Goal: Find specific page/section: Find specific page/section

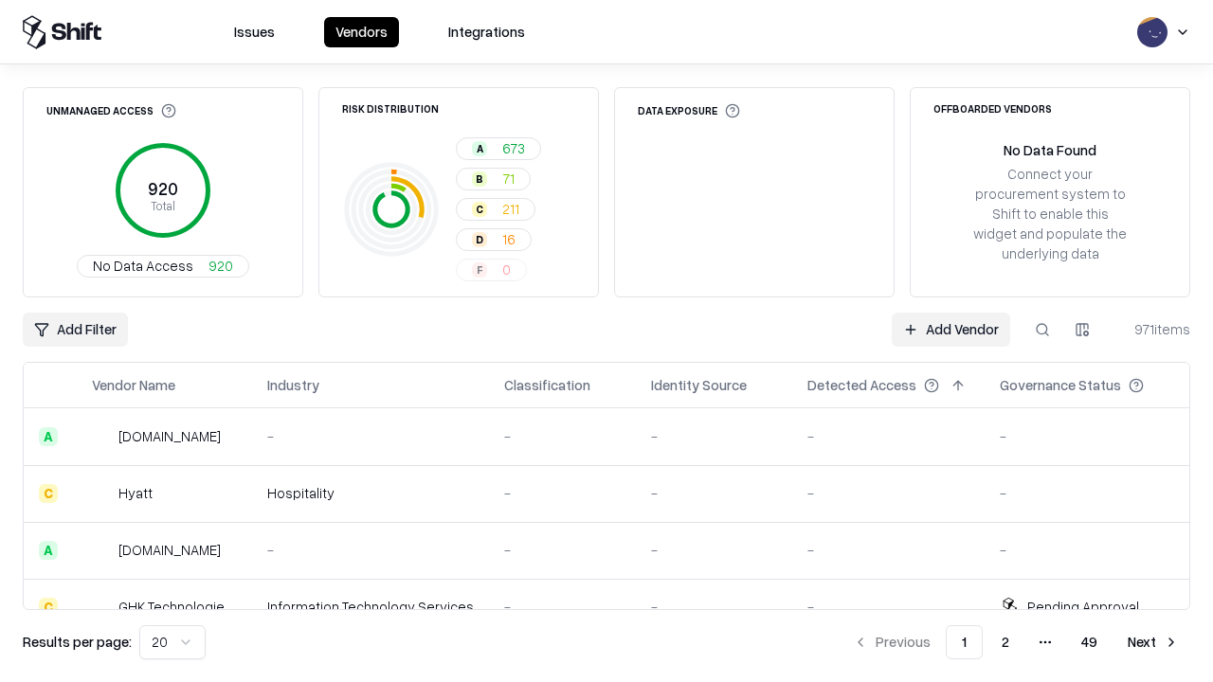
click at [172, 642] on html "Issues Vendors Integrations Unmanaged Access 920 Total No Data Access 920 Risk …" at bounding box center [606, 341] width 1213 height 682
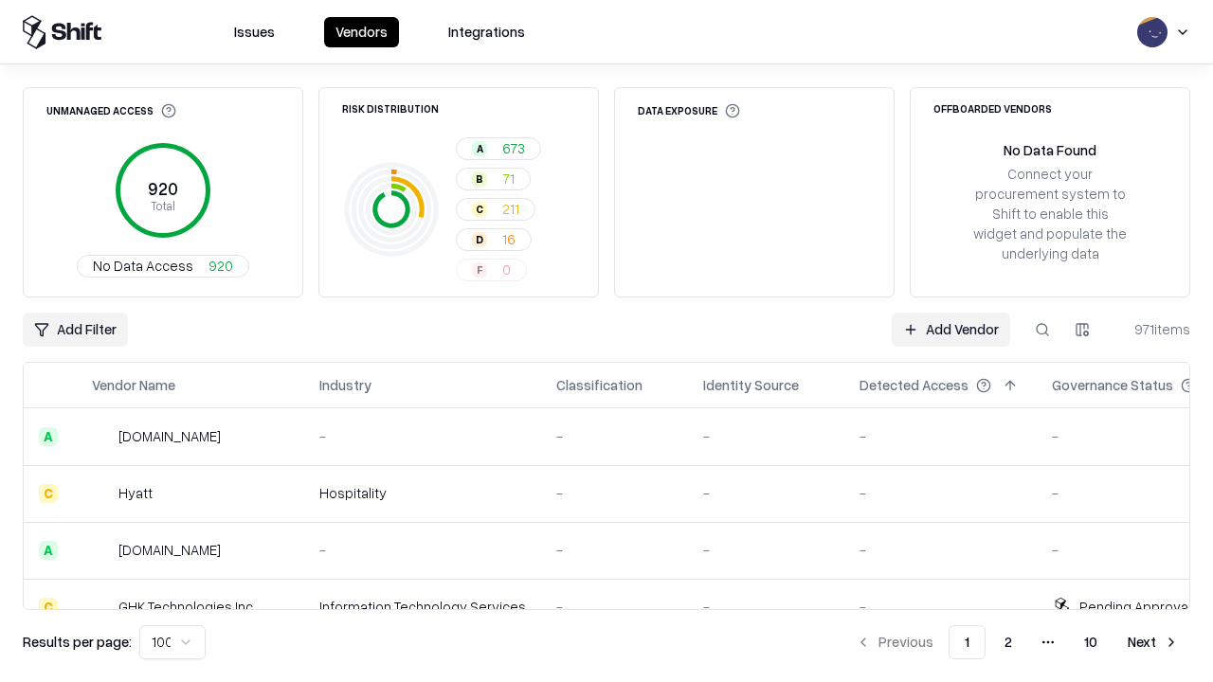
click at [1153, 642] on button "Next" at bounding box center [1153, 642] width 74 height 34
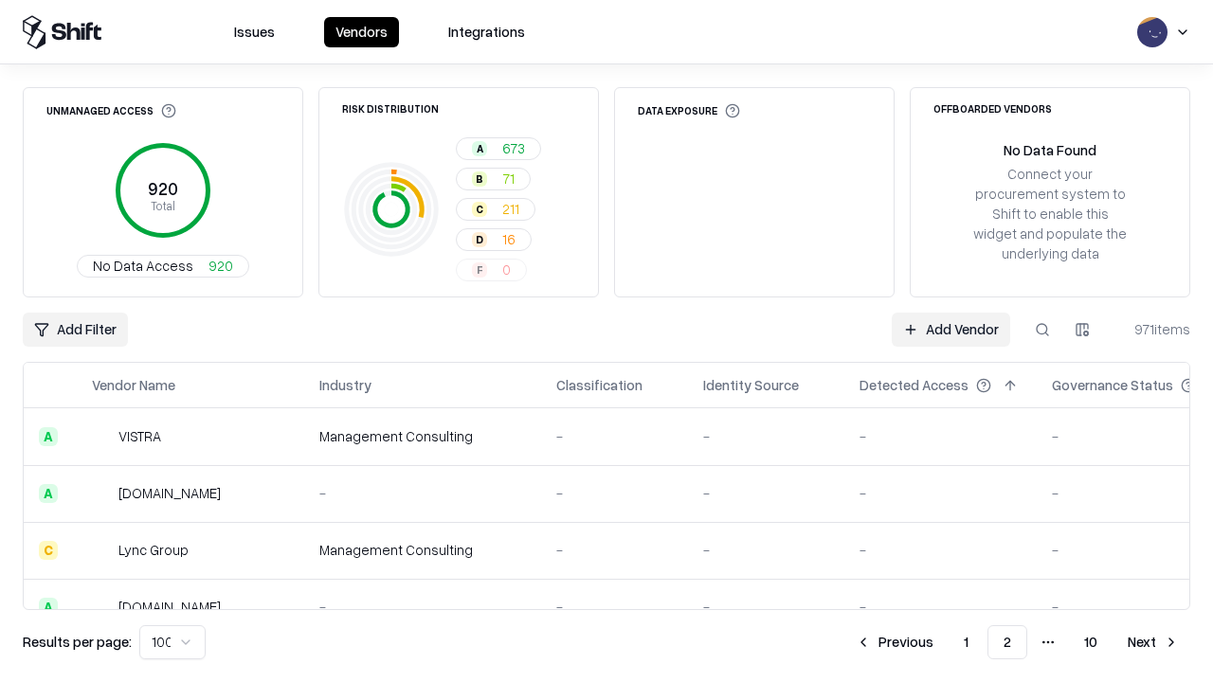
click at [1153, 642] on button "Next" at bounding box center [1153, 642] width 74 height 34
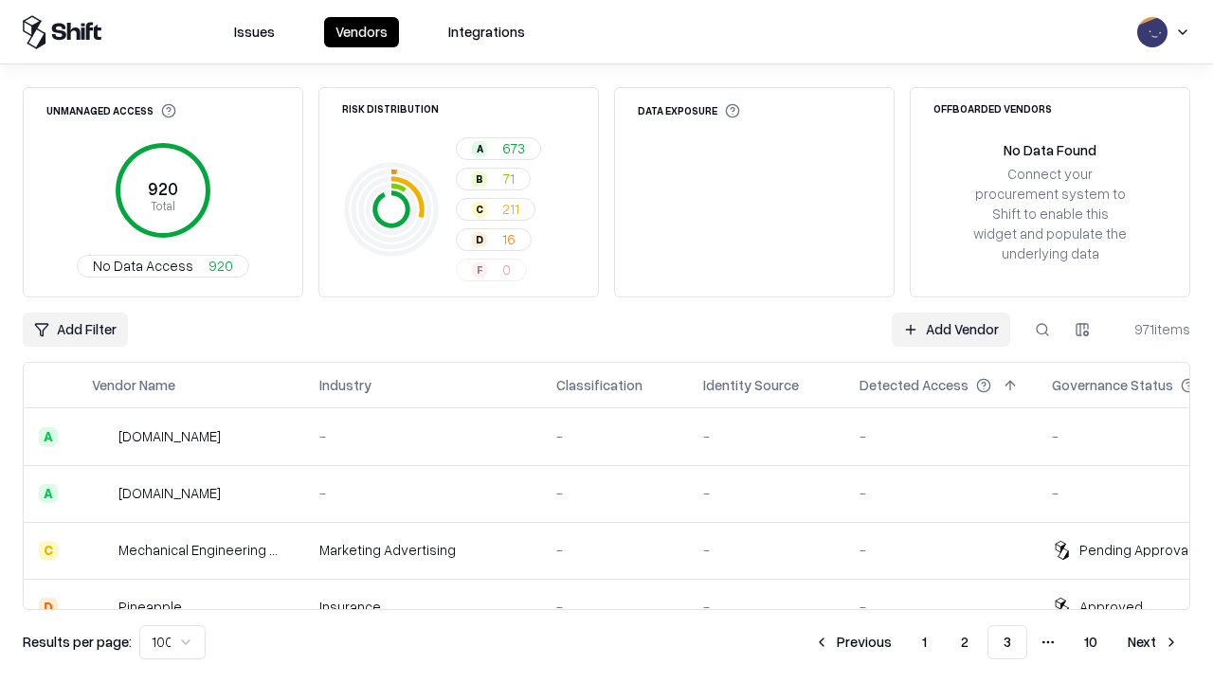
click at [1153, 642] on button "Next" at bounding box center [1153, 642] width 74 height 34
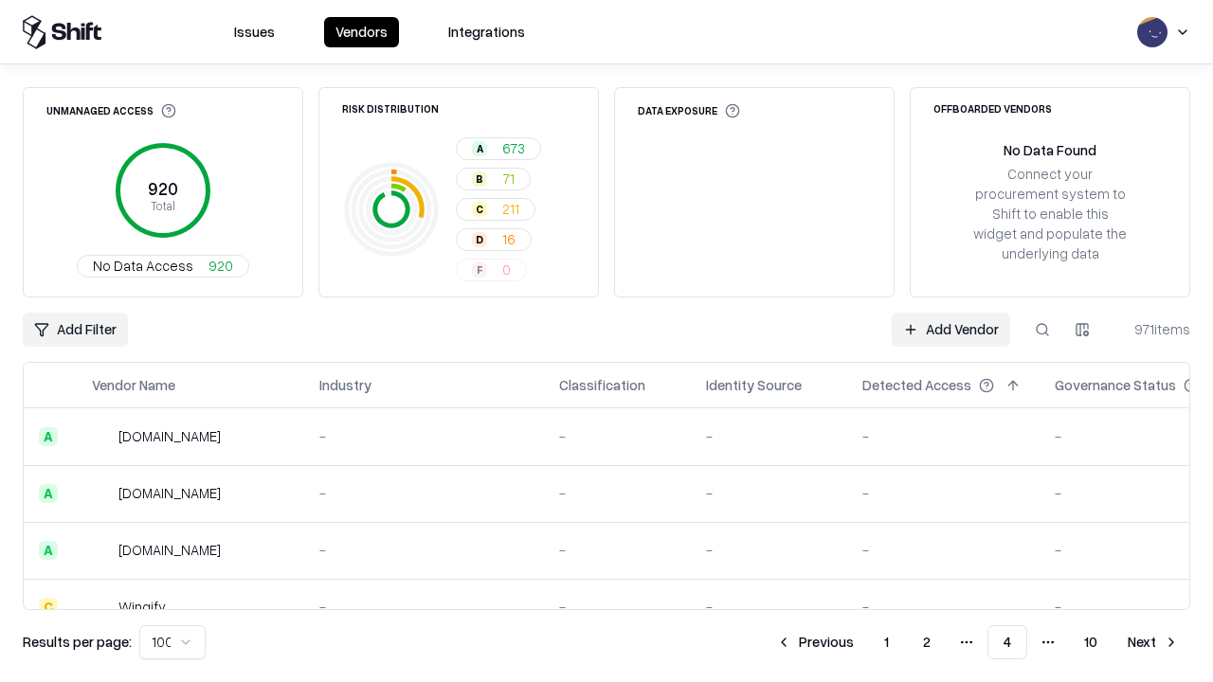
click at [1153, 642] on button "Next" at bounding box center [1153, 642] width 74 height 34
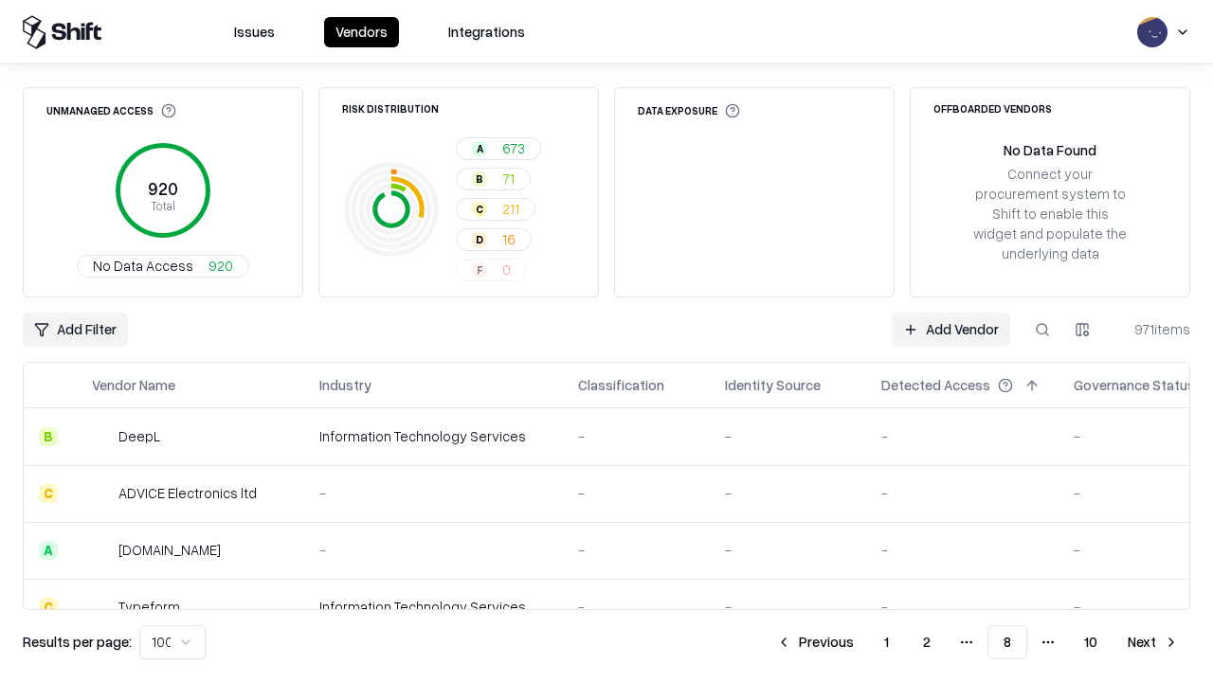
click at [1153, 642] on button "Next" at bounding box center [1153, 642] width 74 height 34
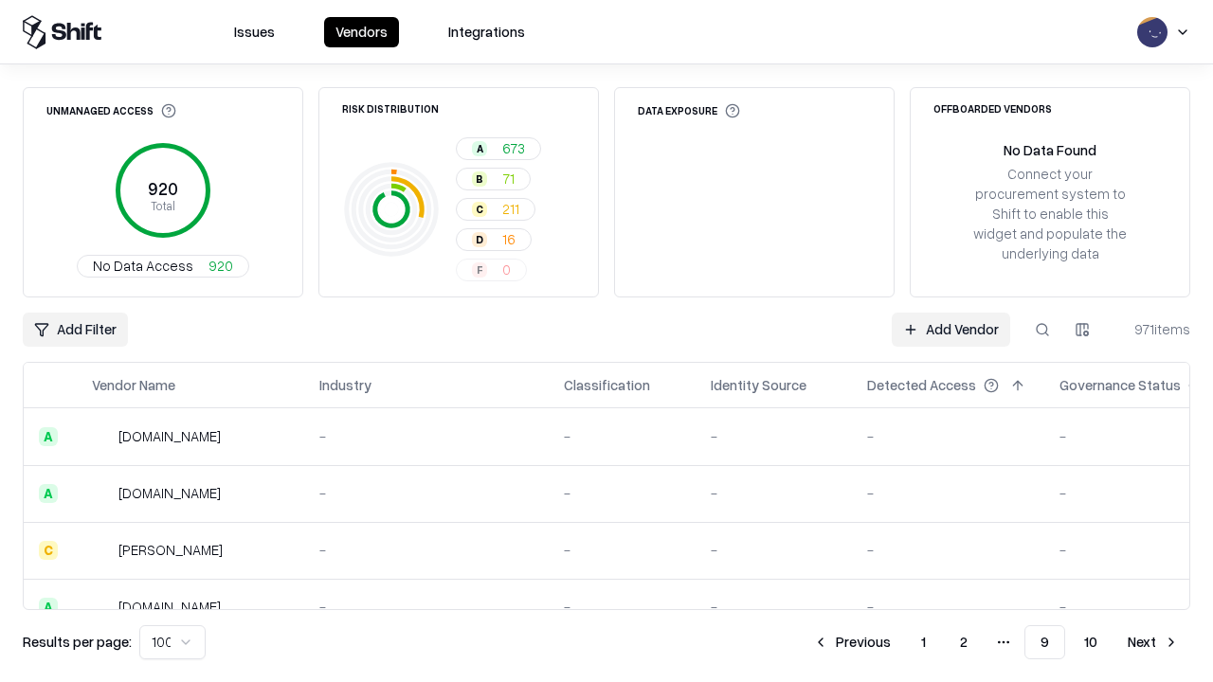
click at [1153, 642] on button "Next" at bounding box center [1153, 642] width 74 height 34
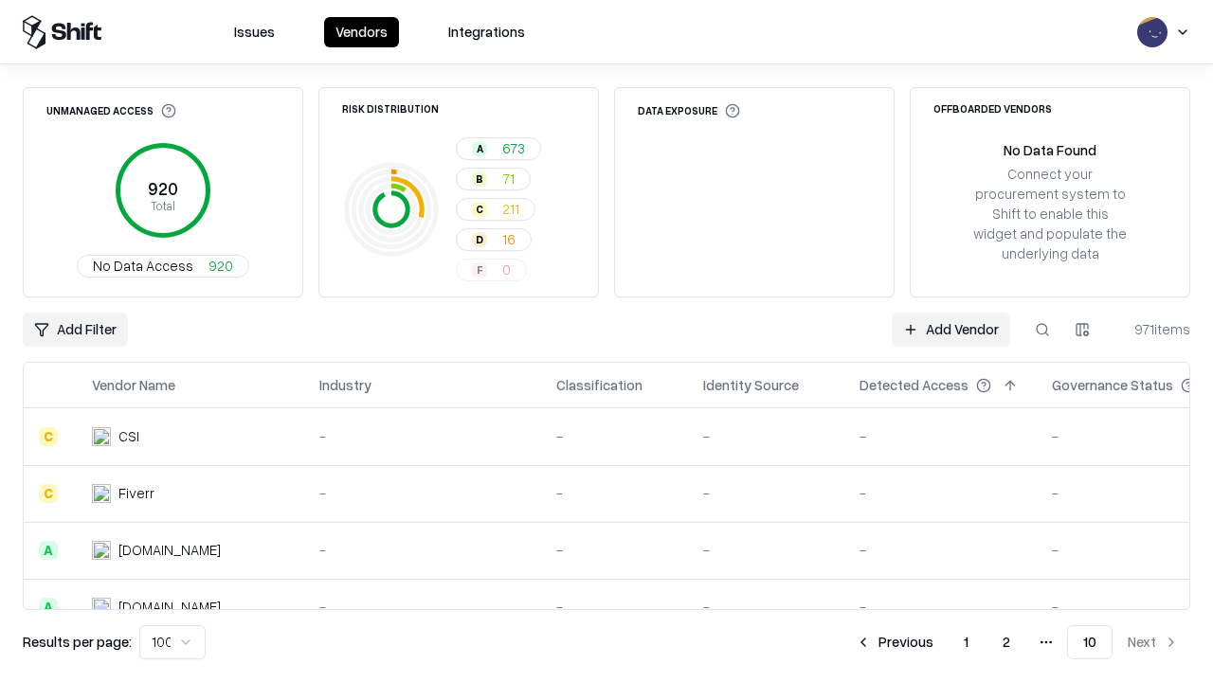
click at [894, 642] on button "Previous" at bounding box center [894, 642] width 100 height 34
click at [852, 642] on button "Previous" at bounding box center [852, 642] width 100 height 34
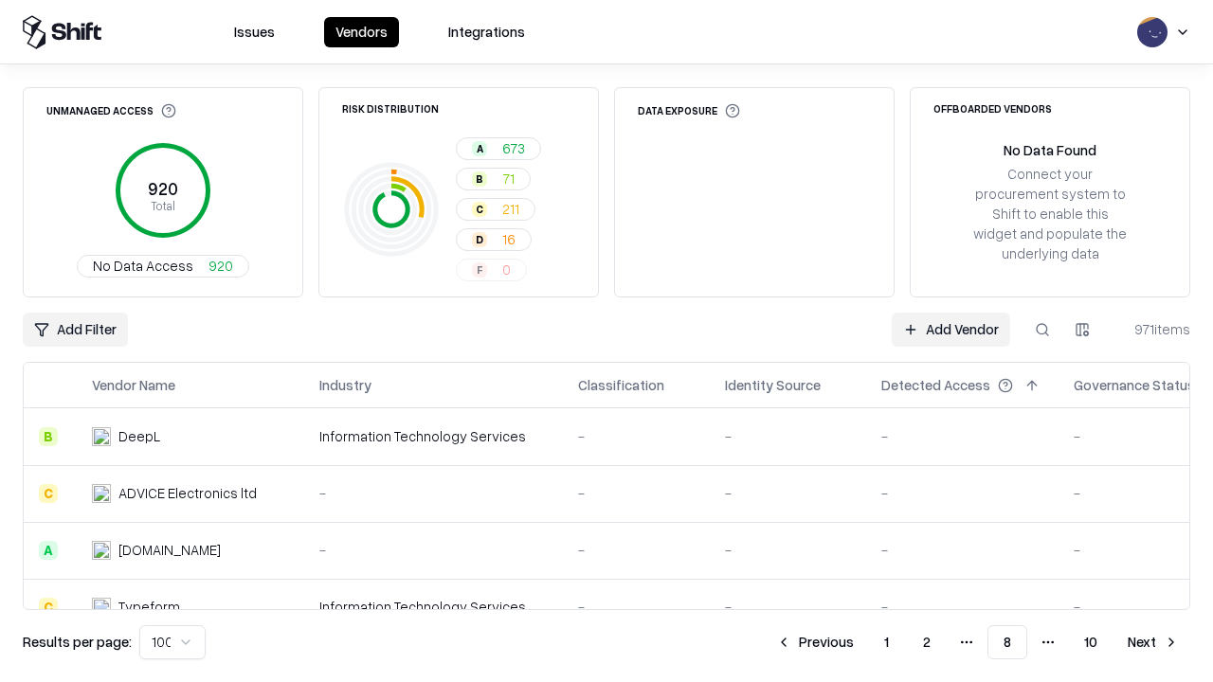
click at [815, 642] on button "Previous" at bounding box center [815, 642] width 100 height 34
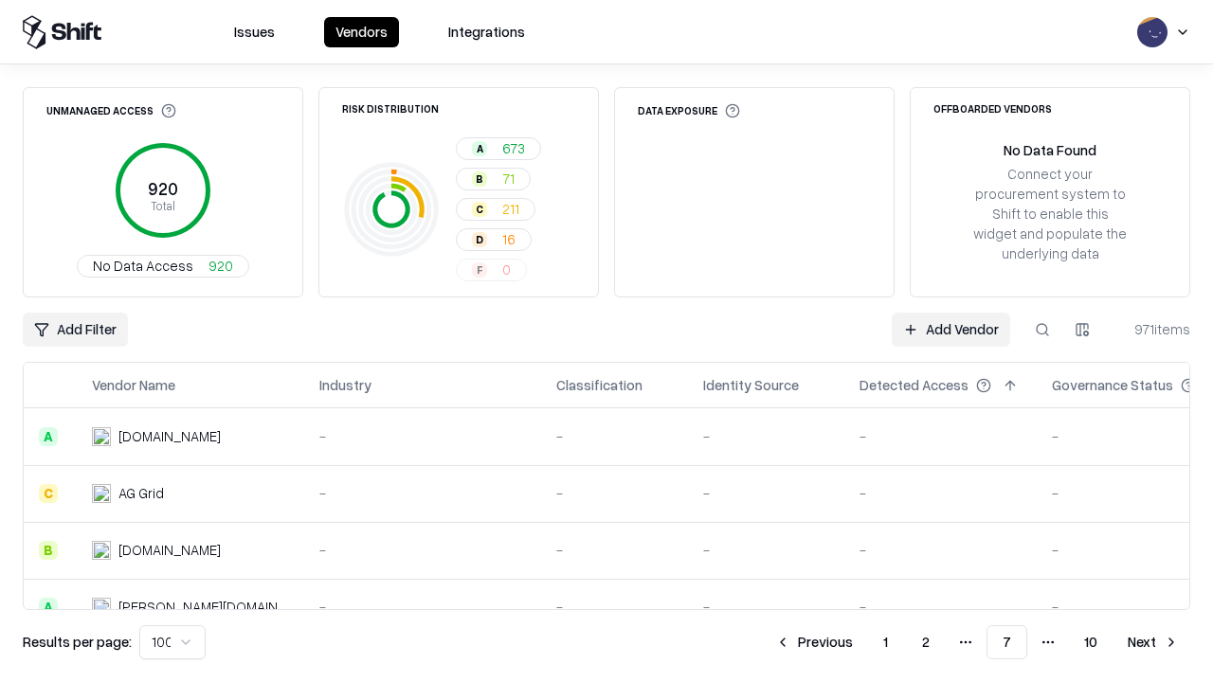
click at [814, 642] on button "Previous" at bounding box center [814, 642] width 100 height 34
click at [815, 642] on button "Previous" at bounding box center [815, 642] width 100 height 34
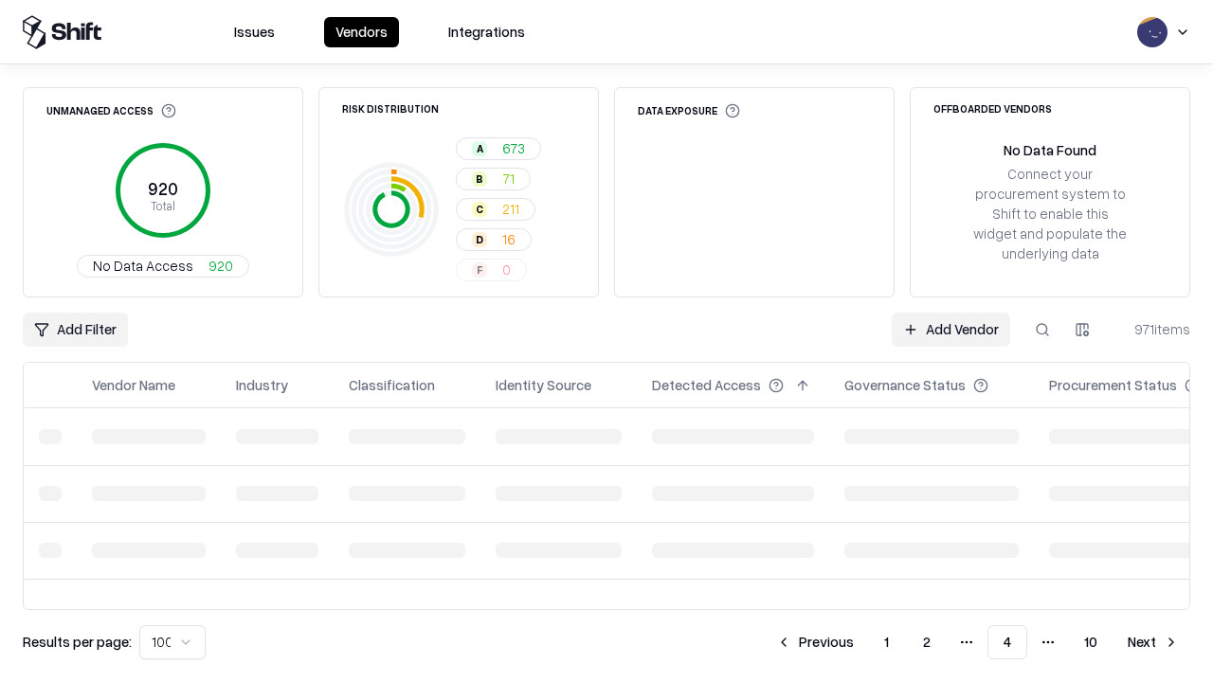
click at [815, 642] on button "Previous" at bounding box center [815, 642] width 100 height 34
